Goal: Information Seeking & Learning: Learn about a topic

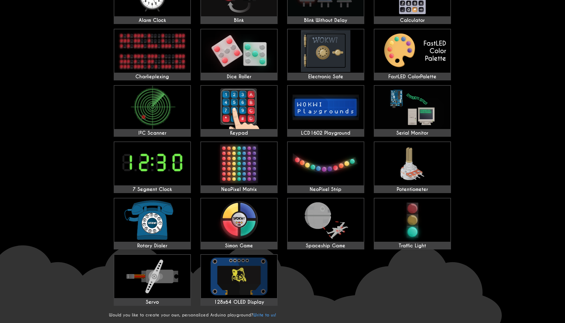
scroll to position [89, 0]
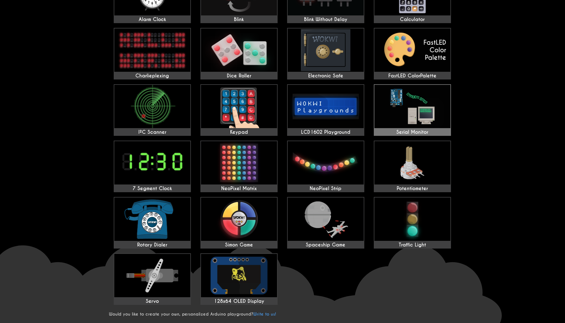
click at [398, 102] on img at bounding box center [412, 106] width 76 height 43
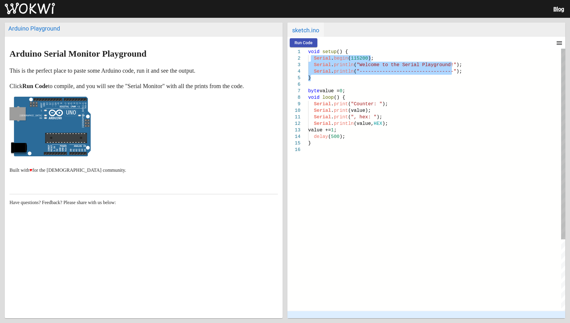
drag, startPoint x: 312, startPoint y: 57, endPoint x: 415, endPoint y: 78, distance: 105.3
click at [415, 78] on div "void setup () { Serial . begin ( 115200 ); Serial . println ( "Welcome to the S…" at bounding box center [436, 229] width 257 height 361
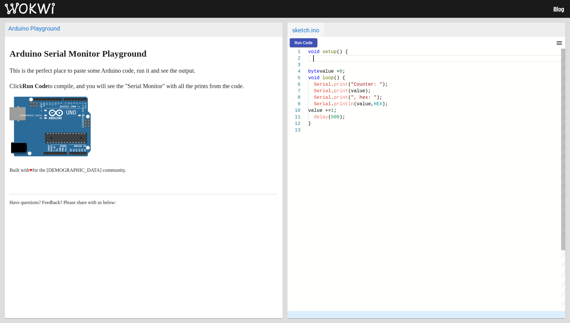
scroll to position [7, 5]
click at [333, 45] on div at bounding box center [435, 43] width 236 height 12
click at [323, 47] on div at bounding box center [435, 43] width 236 height 12
click at [324, 45] on div at bounding box center [435, 43] width 236 height 12
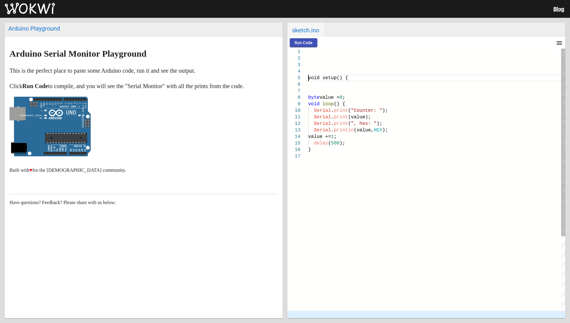
scroll to position [32, 0]
click at [309, 52] on span at bounding box center [309, 51] width 3 height 5
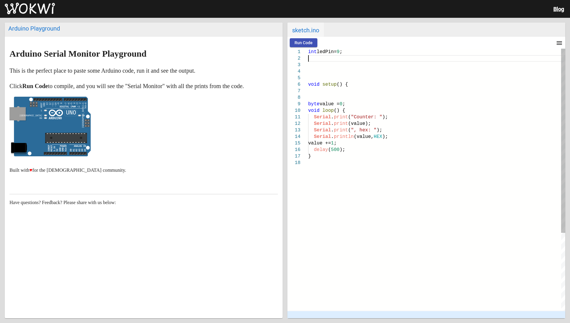
scroll to position [7, 0]
drag, startPoint x: 334, startPoint y: 52, endPoint x: 308, endPoint y: 55, distance: 25.7
click at [320, 89] on span "Copy" at bounding box center [343, 89] width 64 height 4
click at [314, 60] on div at bounding box center [436, 58] width 257 height 7
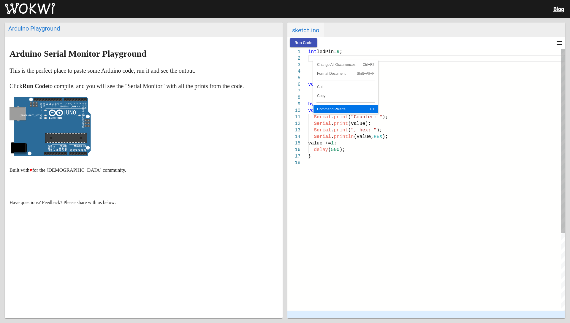
click at [326, 108] on span "Command Palette" at bounding box center [335, 110] width 42 height 4
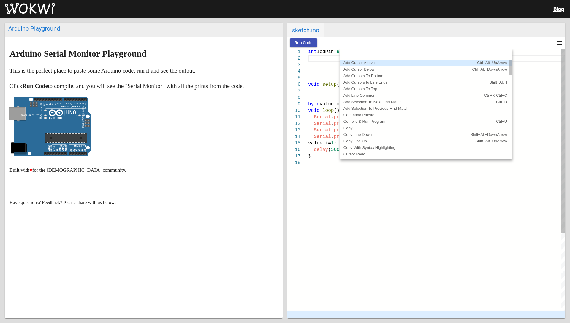
click at [325, 61] on div at bounding box center [436, 58] width 257 height 7
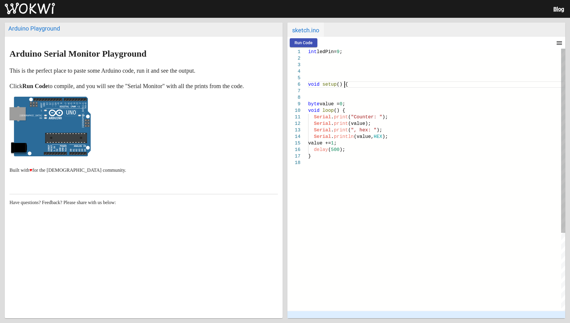
click at [407, 83] on div "void setup () {" at bounding box center [436, 84] width 257 height 7
click at [316, 60] on div at bounding box center [436, 58] width 257 height 7
click at [325, 64] on span "Change All Occurrences" at bounding box center [338, 65] width 45 height 4
click at [329, 74] on span "Format Document" at bounding box center [341, 73] width 37 height 4
type textarea "int ledPin = 9; void setup() { byte value = 0; void loop() {"
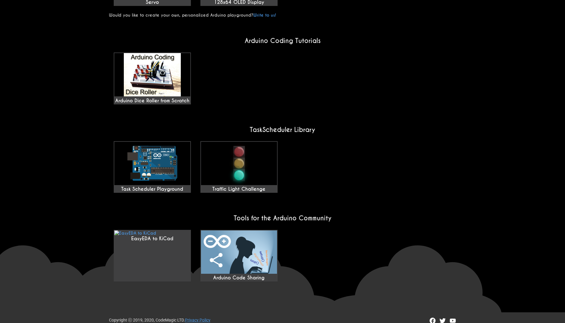
scroll to position [389, 0]
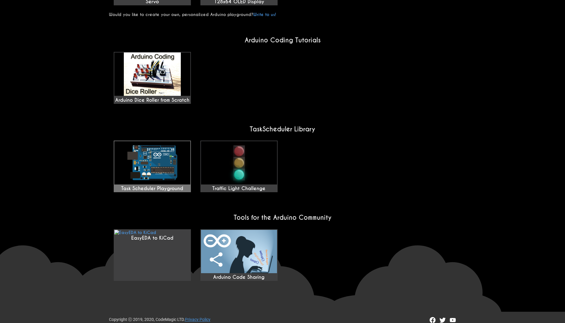
click at [137, 154] on img at bounding box center [152, 162] width 76 height 43
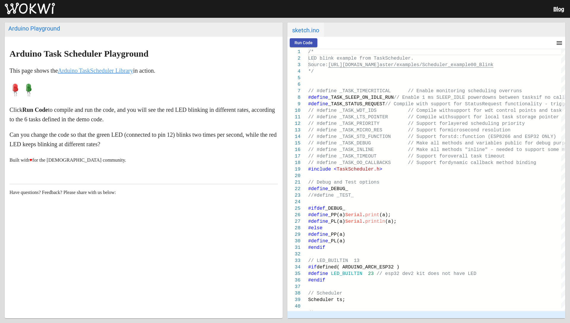
click at [133, 72] on link "Arduino TaskScheduler Library" at bounding box center [95, 70] width 75 height 7
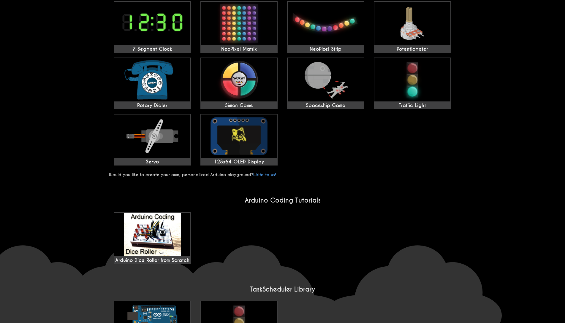
scroll to position [297, 0]
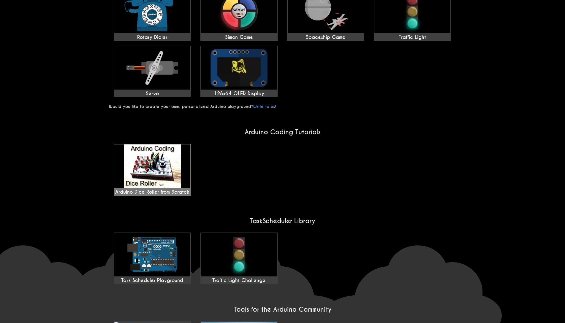
click at [178, 177] on div "Arduino Dice Roller from Scratch" at bounding box center [152, 170] width 76 height 51
